Goal: Check status: Check status

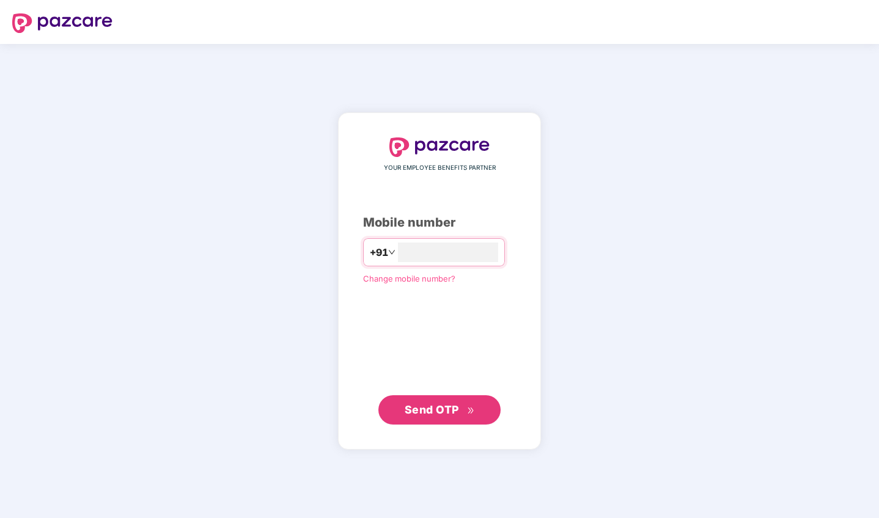
type input "**********"
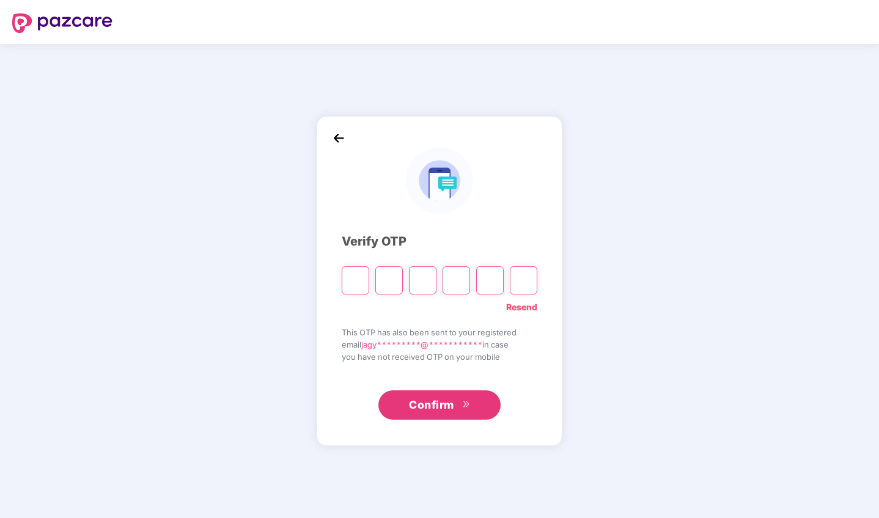
type input "*"
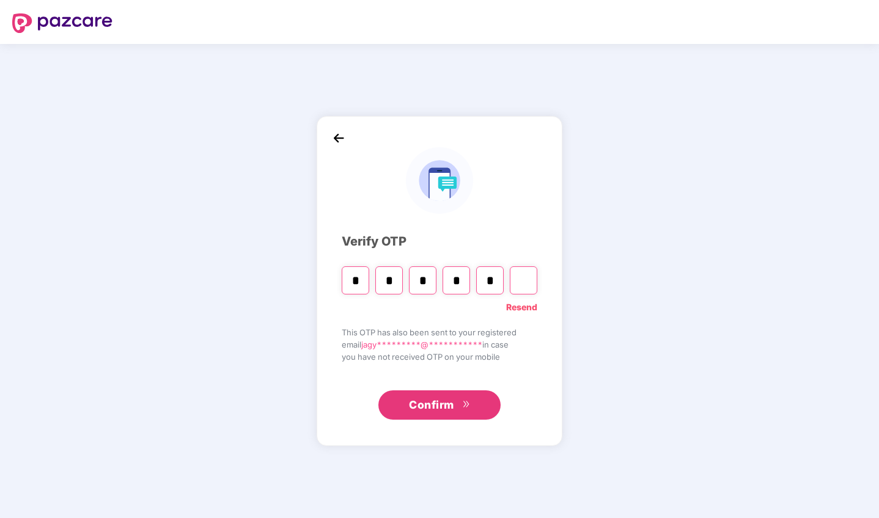
type input "*"
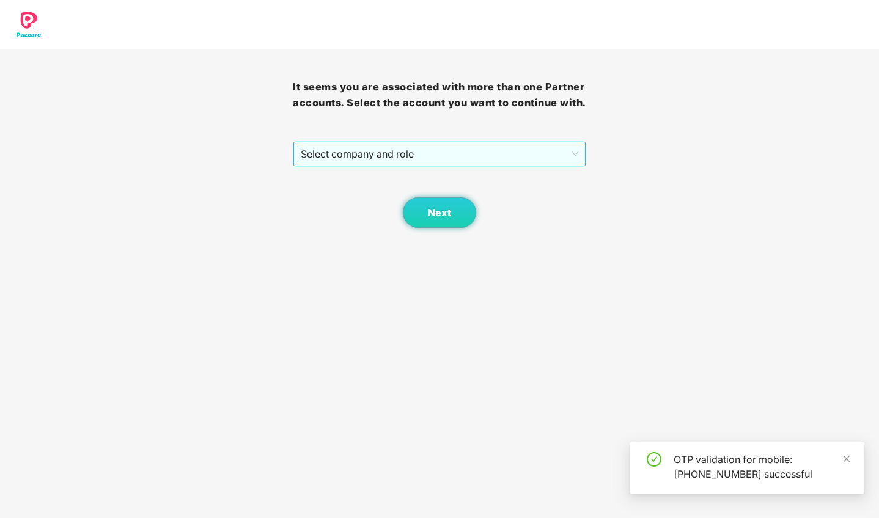
click at [522, 166] on span "Select company and role" at bounding box center [439, 153] width 277 height 23
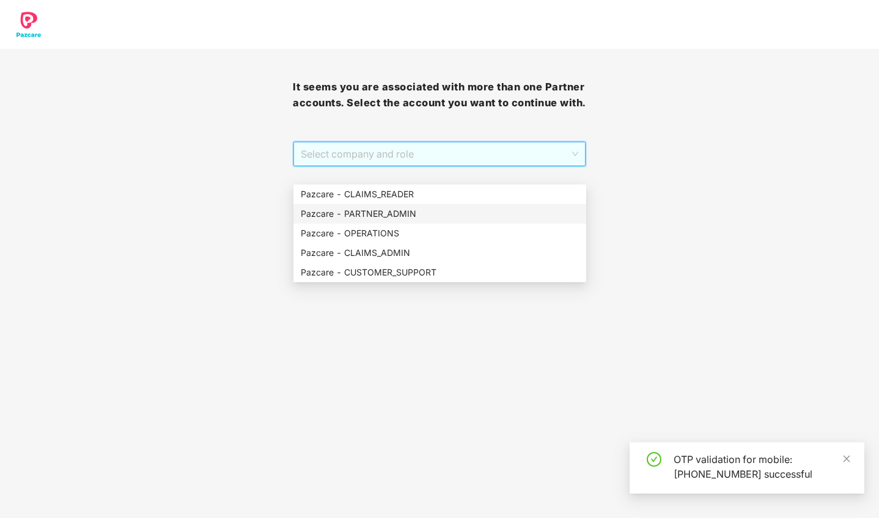
click at [448, 220] on div "Pazcare - PARTNER_ADMIN" at bounding box center [440, 213] width 278 height 13
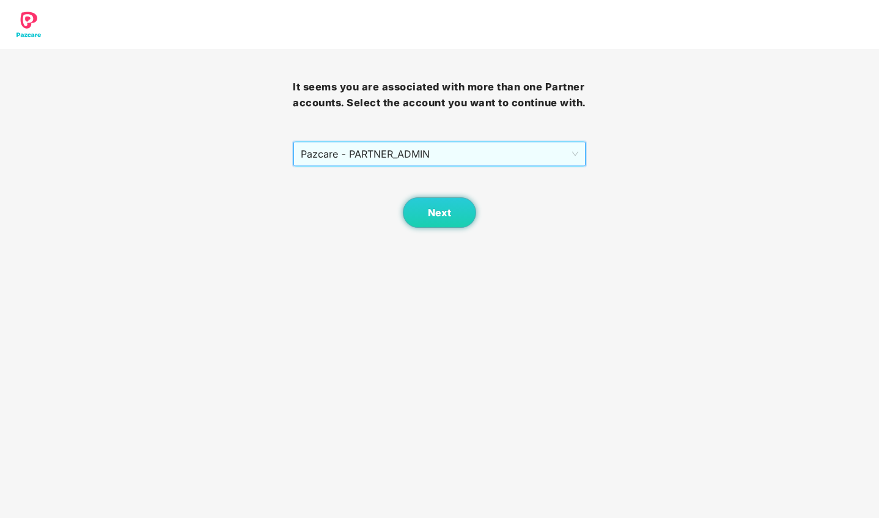
click at [526, 166] on span "Pazcare - PARTNER_ADMIN" at bounding box center [439, 153] width 277 height 23
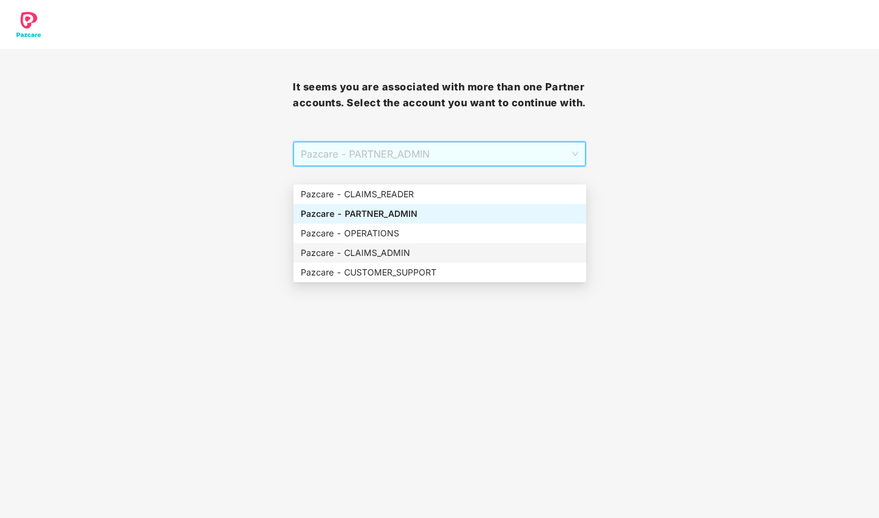
click at [409, 257] on div "Pazcare - CLAIMS_ADMIN" at bounding box center [440, 252] width 278 height 13
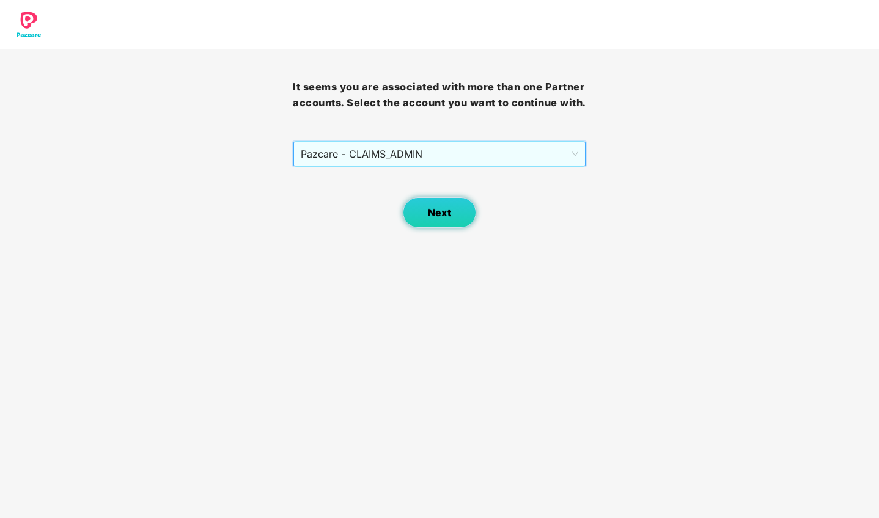
click at [444, 228] on button "Next" at bounding box center [439, 212] width 73 height 31
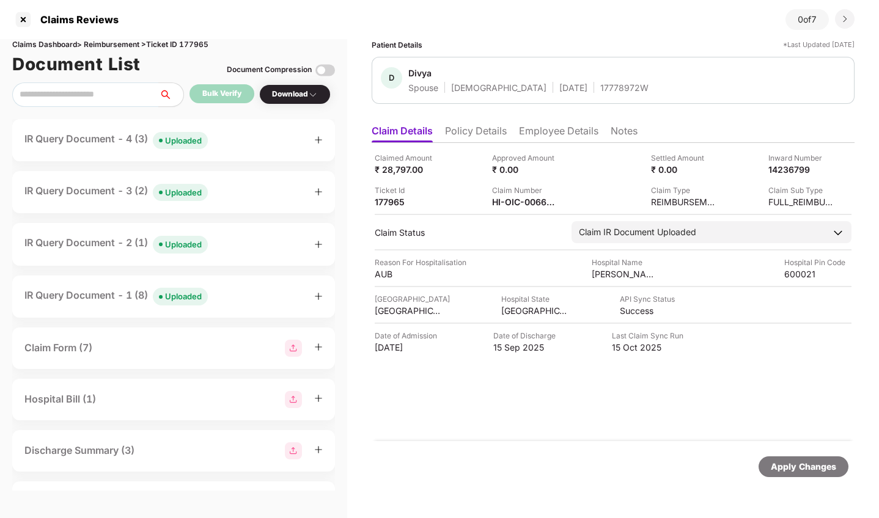
click at [240, 301] on div "IR Query Document - 1 (8) Uploaded" at bounding box center [173, 297] width 298 height 18
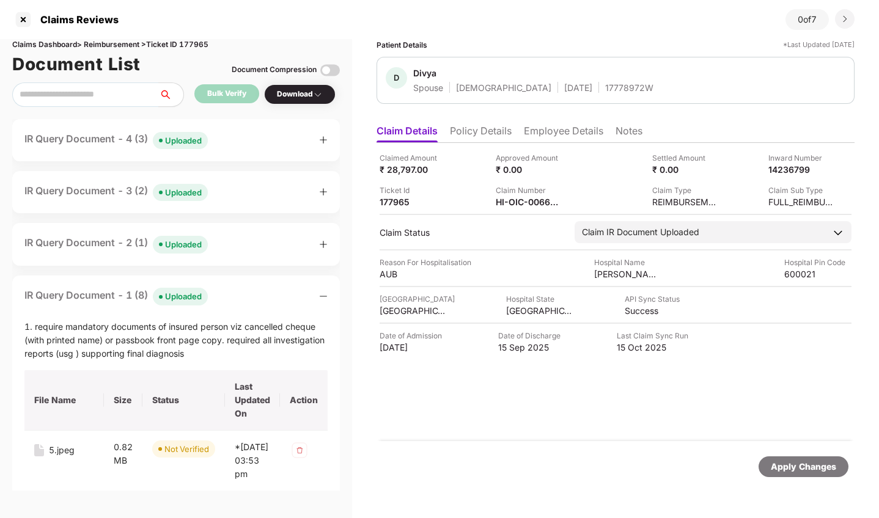
click at [229, 142] on div "IR Query Document - 4 (3) Uploaded" at bounding box center [175, 140] width 303 height 18
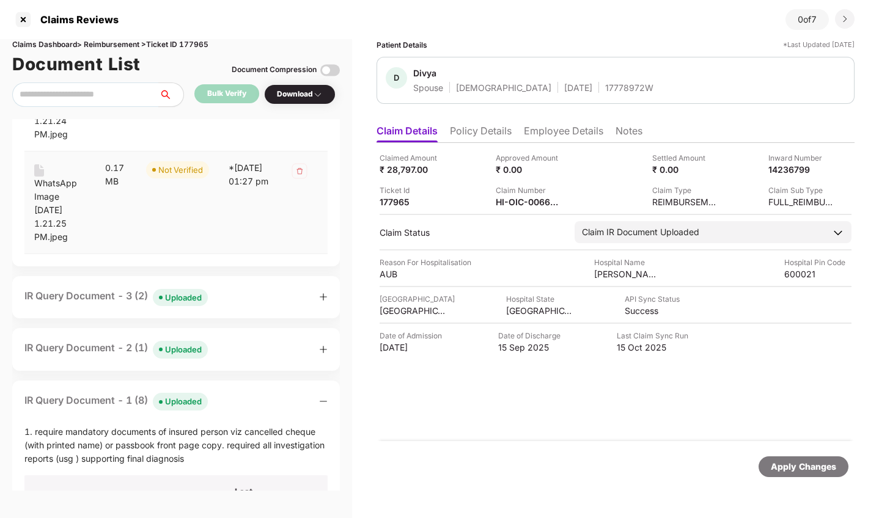
scroll to position [321, 0]
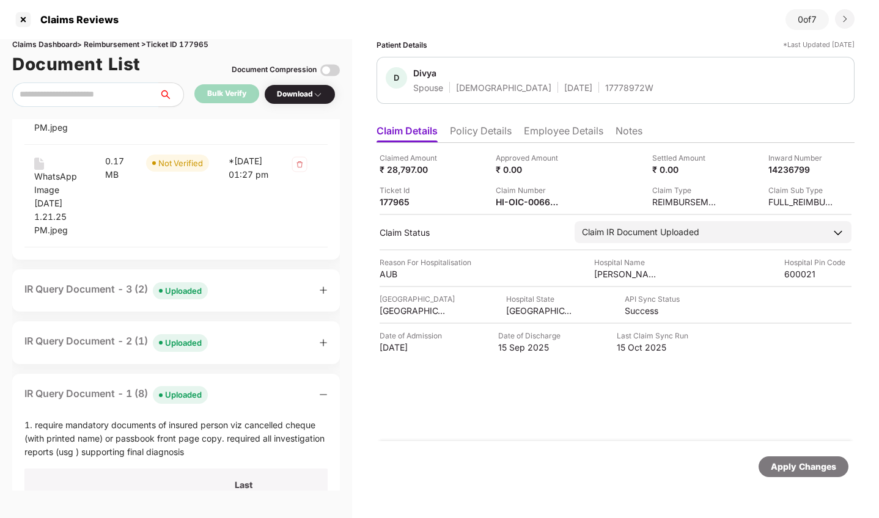
click at [240, 290] on div "IR Query Document - 3 (2) Uploaded" at bounding box center [175, 291] width 303 height 18
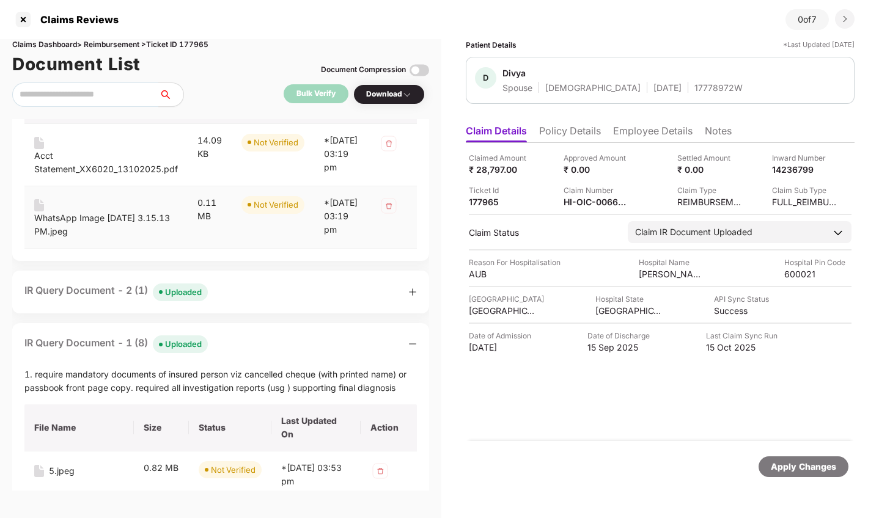
scroll to position [540, 0]
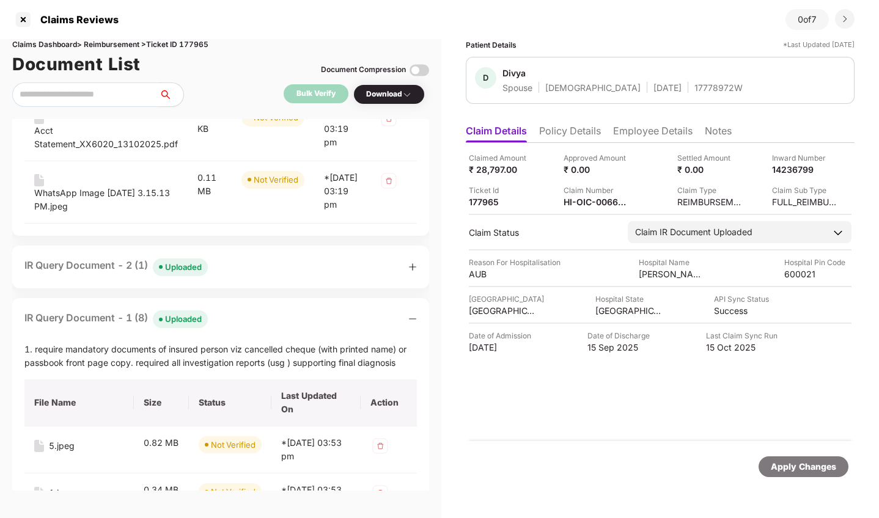
click at [240, 276] on div "IR Query Document - 2 (1) Uploaded" at bounding box center [220, 267] width 392 height 18
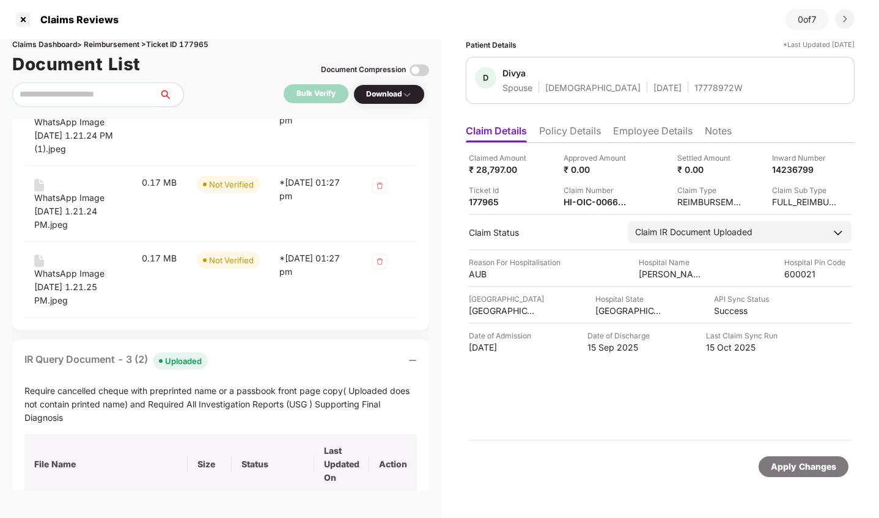
scroll to position [0, 0]
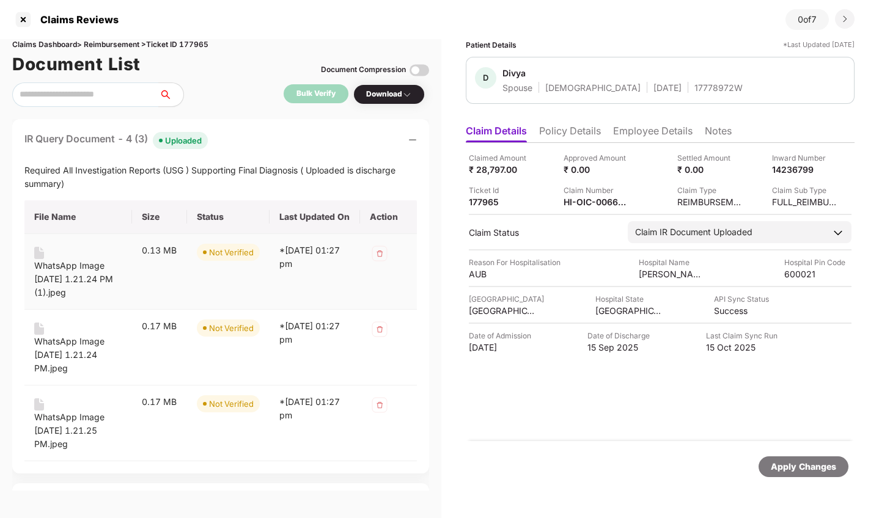
click at [69, 263] on div "WhatsApp Image [DATE] 1.21.24 PM (1).jpeg" at bounding box center [78, 279] width 88 height 40
